Goal: Navigation & Orientation: Find specific page/section

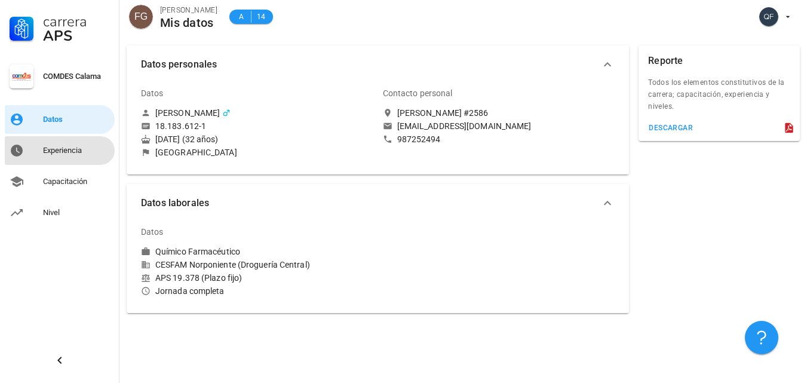
click at [85, 156] on div "Experiencia" at bounding box center [76, 150] width 67 height 19
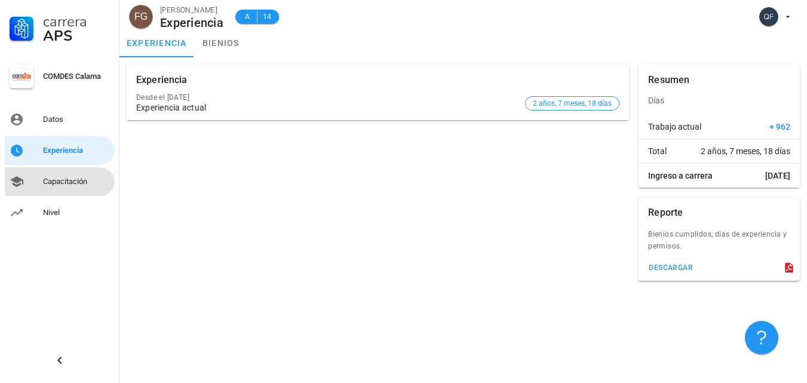
click at [82, 182] on div "Capacitación" at bounding box center [76, 182] width 67 height 10
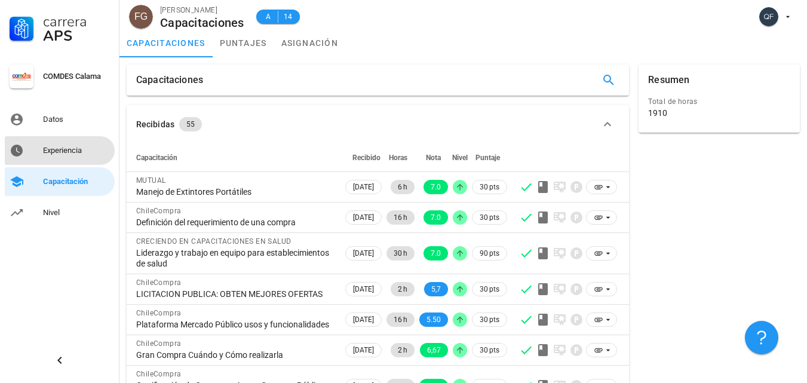
click at [91, 159] on div "Experiencia" at bounding box center [76, 150] width 67 height 19
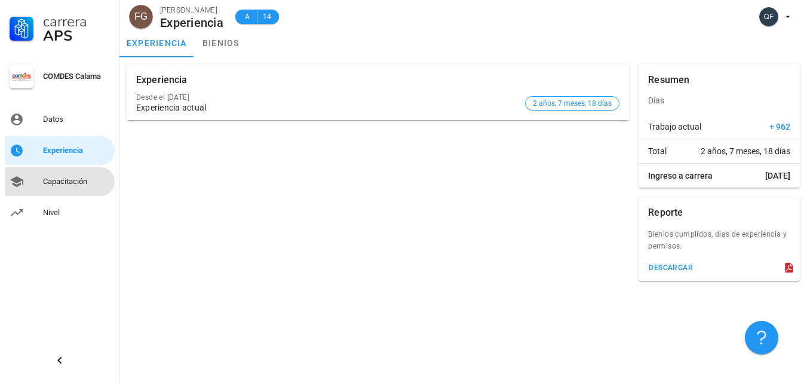
click at [84, 185] on div "Capacitación" at bounding box center [76, 182] width 67 height 10
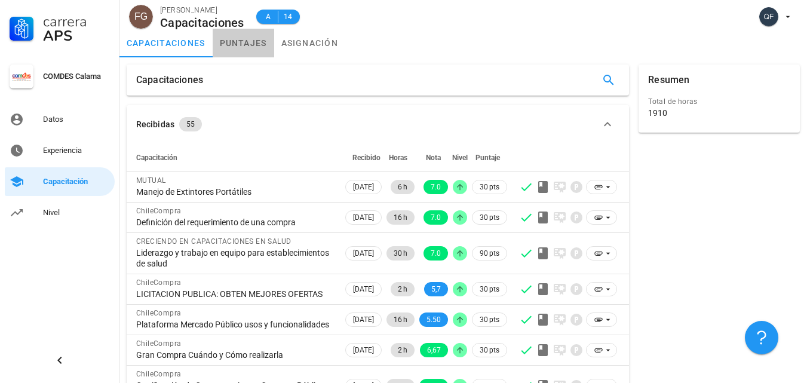
click at [250, 41] on link "puntajes" at bounding box center [244, 43] width 62 height 29
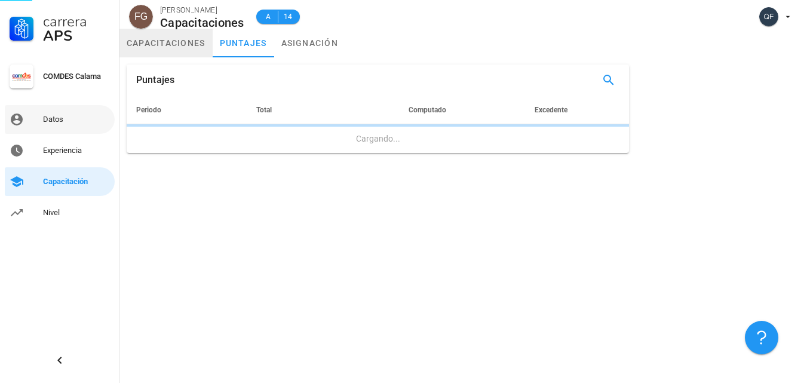
click at [189, 45] on link "capacitaciones" at bounding box center [166, 43] width 93 height 29
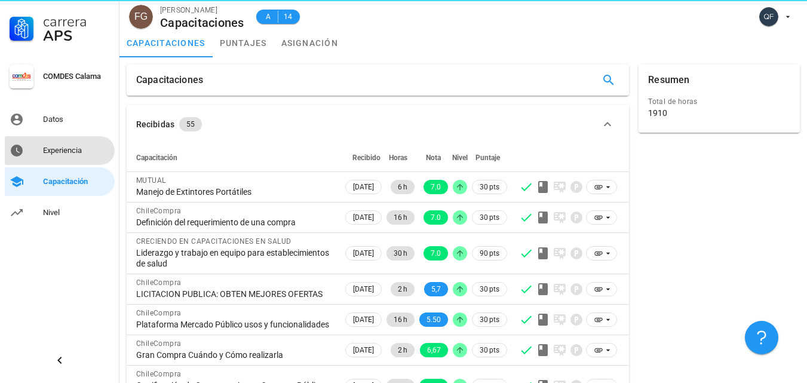
click at [79, 145] on div "Experiencia" at bounding box center [76, 150] width 67 height 19
